Goal: Task Accomplishment & Management: Manage account settings

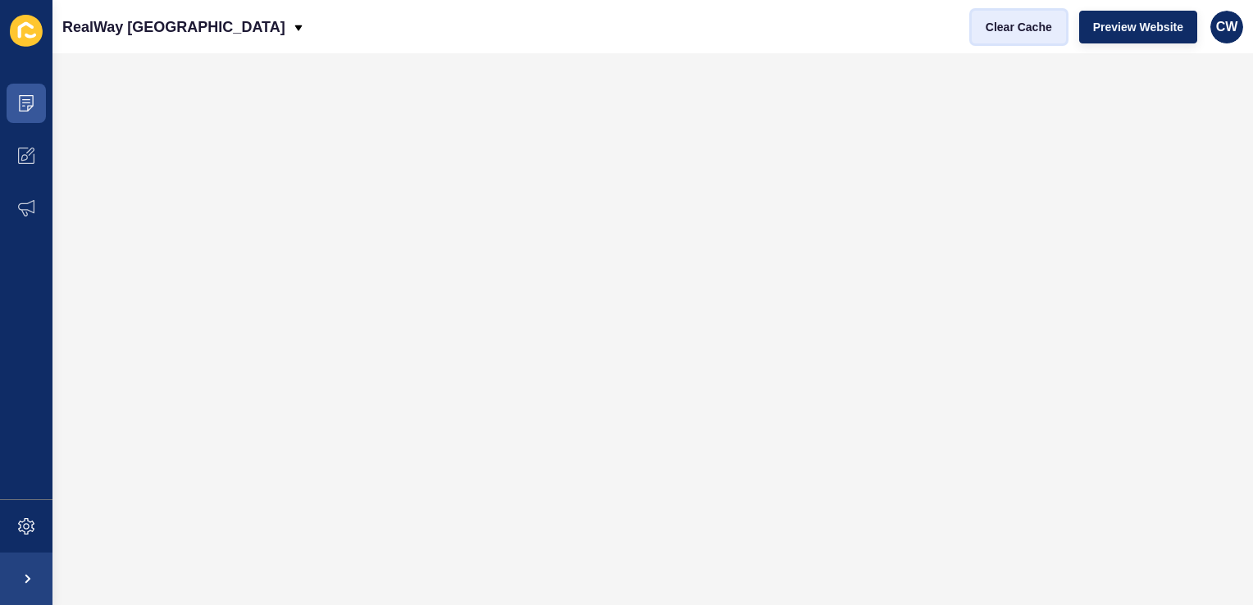
click at [1019, 25] on span "Clear Cache" at bounding box center [1018, 27] width 66 height 16
click at [1027, 33] on span "Clear Cache" at bounding box center [1018, 27] width 66 height 16
click at [1033, 33] on span "Clear Cache" at bounding box center [1018, 27] width 66 height 16
click at [1026, 19] on span "Clear Cache" at bounding box center [1018, 27] width 66 height 16
click at [1010, 30] on span "Clear Cache" at bounding box center [1018, 27] width 66 height 16
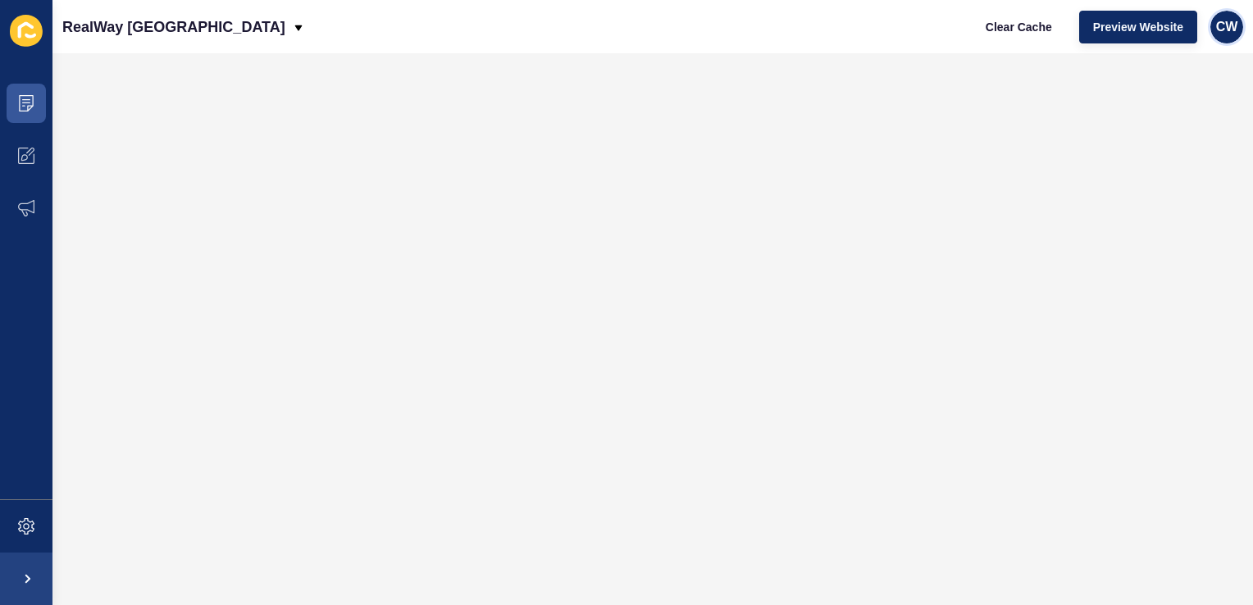
click at [1237, 34] on div "CW" at bounding box center [1226, 27] width 33 height 33
click at [1166, 136] on link "Logout" at bounding box center [1188, 137] width 121 height 36
